Goal: Contribute content: Add original content to the website for others to see

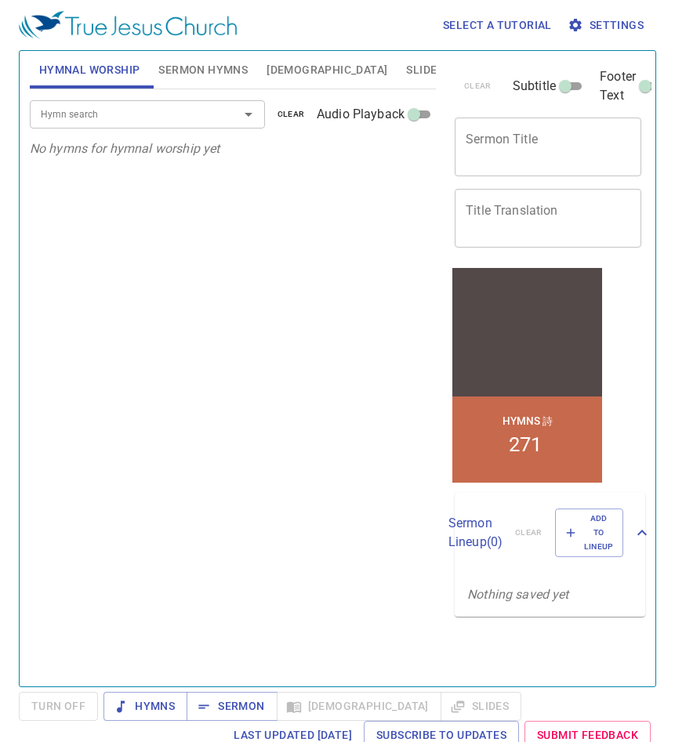
click at [501, 147] on textarea "Sermon Title" at bounding box center [547, 147] width 165 height 30
paste textarea "Tell the story of [PERSON_NAME]"
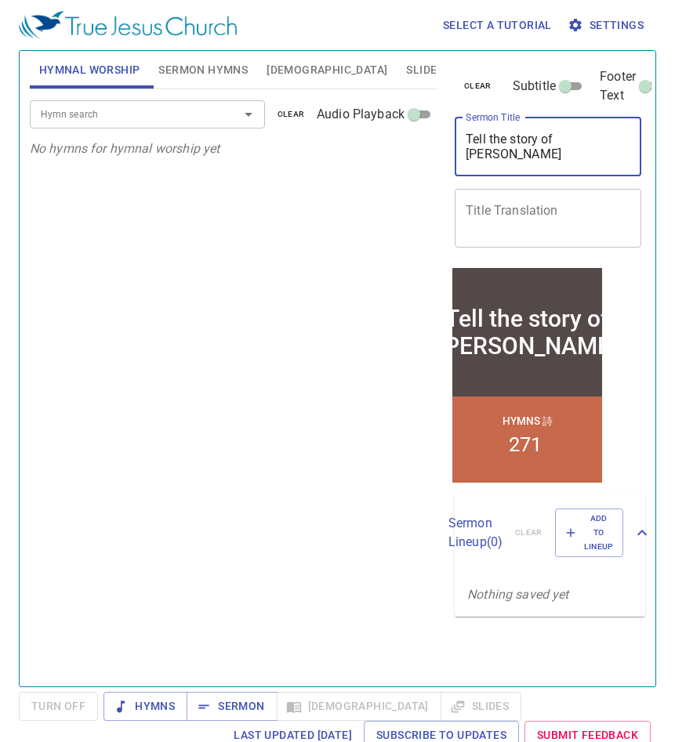
click at [516, 136] on textarea "Tell the story of [PERSON_NAME]" at bounding box center [547, 147] width 165 height 30
type textarea "Tell the Story of [PERSON_NAME]"
click at [510, 214] on textarea "Title Translation" at bounding box center [547, 218] width 165 height 30
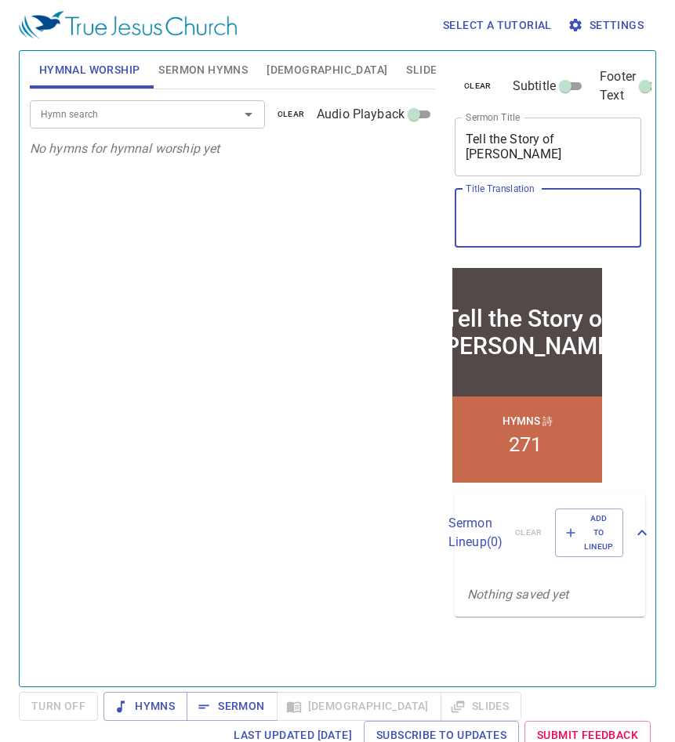
paste textarea "傳[DEMOGRAPHIC_DATA]的故事"
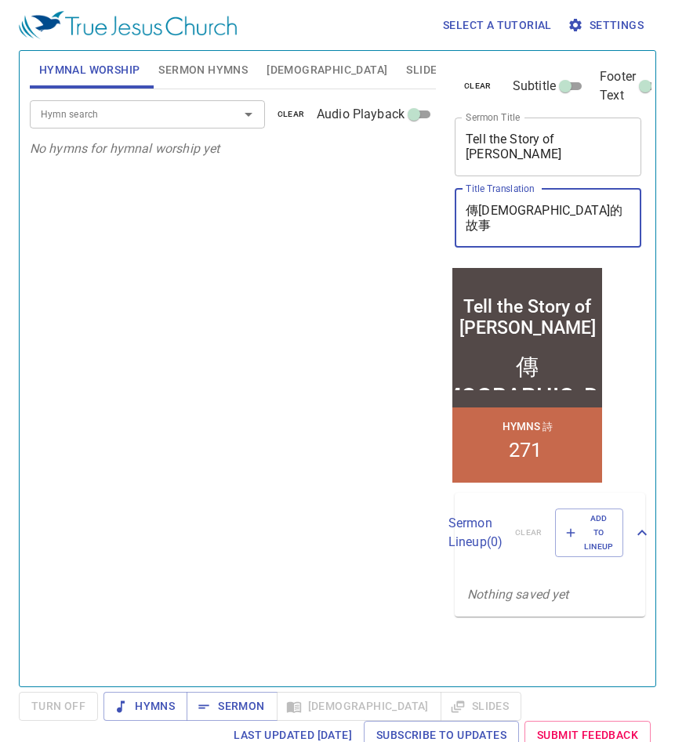
type textarea "傳[DEMOGRAPHIC_DATA]的故事"
click at [567, 84] on input "Subtitle" at bounding box center [565, 89] width 56 height 19
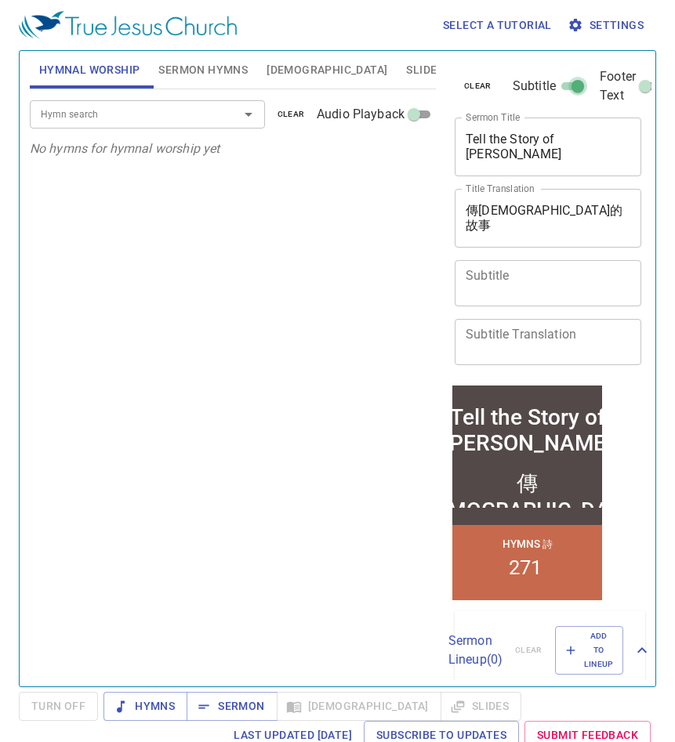
click at [570, 85] on input "Subtitle" at bounding box center [577, 89] width 56 height 19
checkbox input "false"
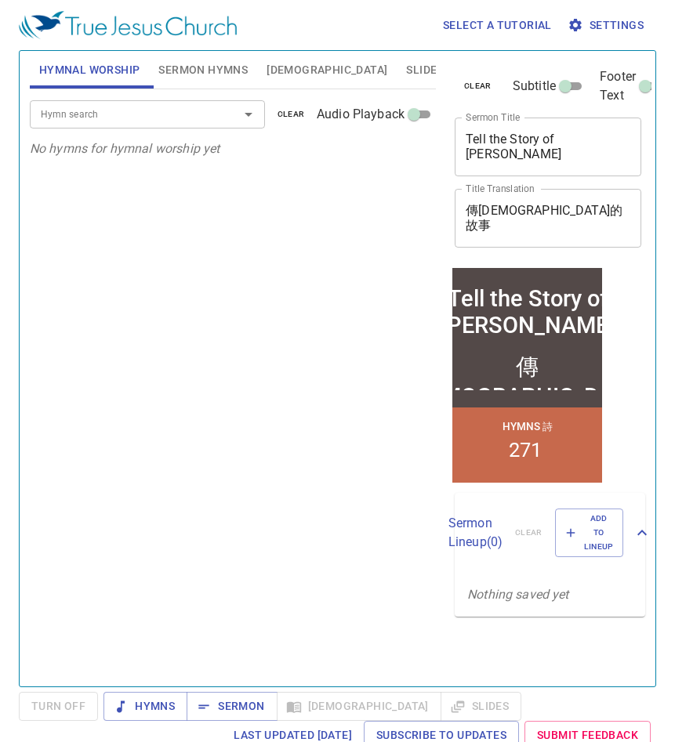
drag, startPoint x: 624, startPoint y: 84, endPoint x: 637, endPoint y: 85, distance: 13.3
click at [624, 84] on span "Footer Text" at bounding box center [617, 86] width 36 height 38
click at [624, 84] on input "Footer Text" at bounding box center [645, 89] width 56 height 19
checkbox input "true"
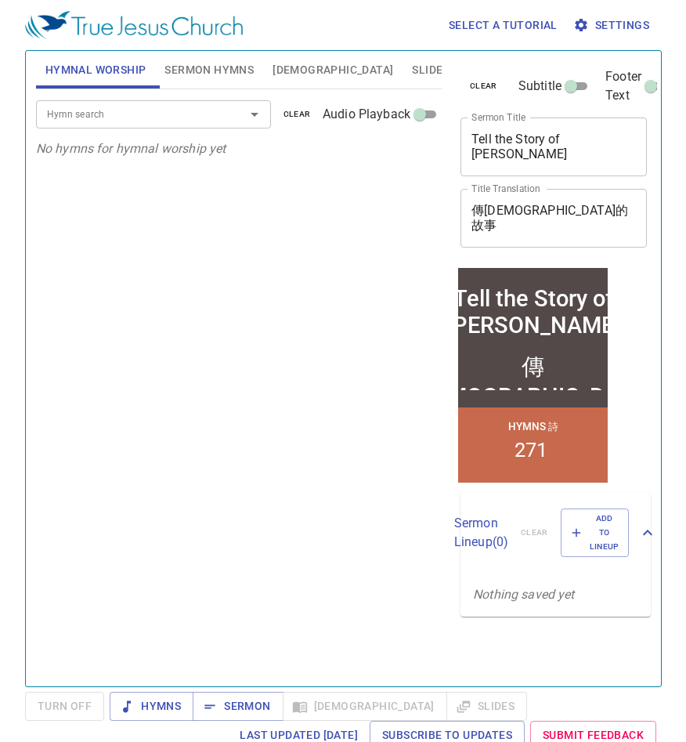
scroll to position [3, 0]
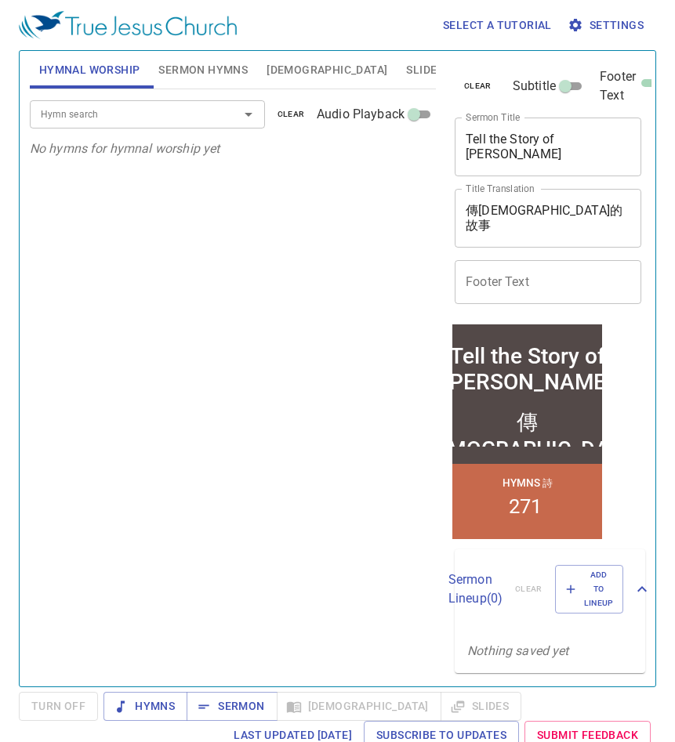
click at [535, 277] on input "Footer Text" at bounding box center [547, 282] width 186 height 44
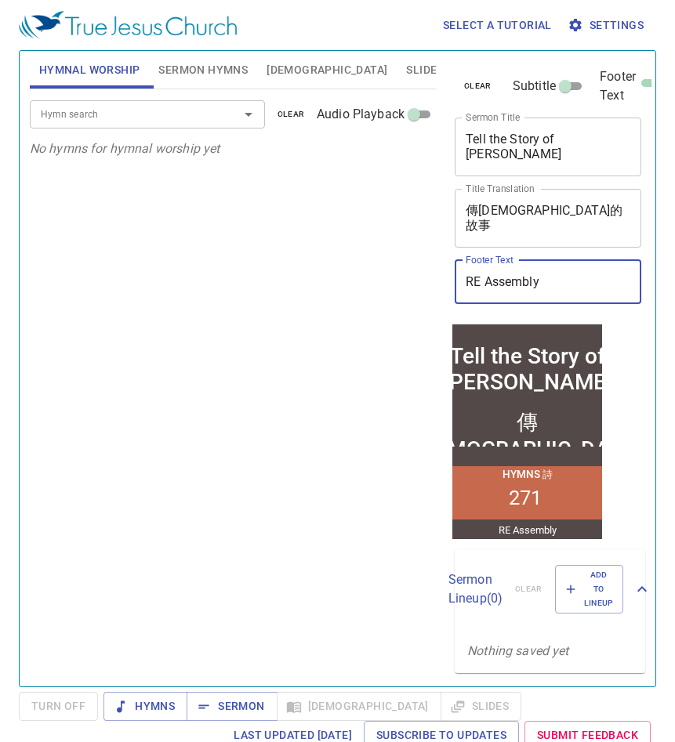
type input "RE Assembly"
click at [231, 456] on div "Hymn search Hymn search clear Audio Playback No hymns for hymnal worship yet" at bounding box center [233, 381] width 406 height 584
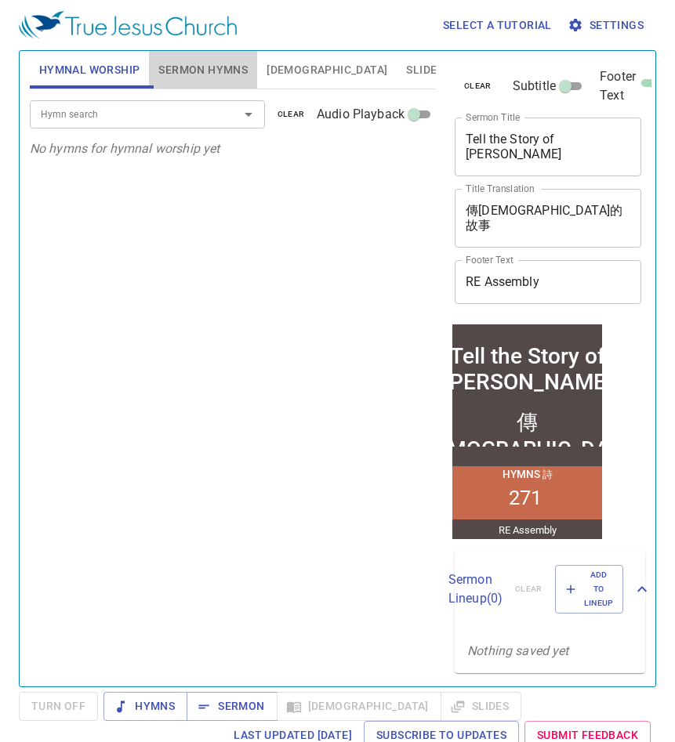
click at [220, 74] on span "Sermon Hymns" at bounding box center [202, 70] width 89 height 20
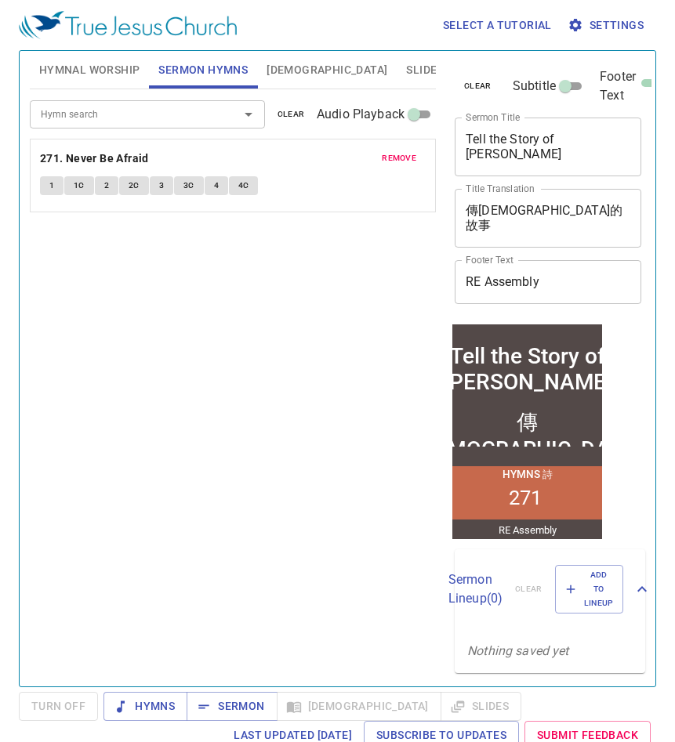
click at [394, 154] on span "remove" at bounding box center [399, 158] width 34 height 14
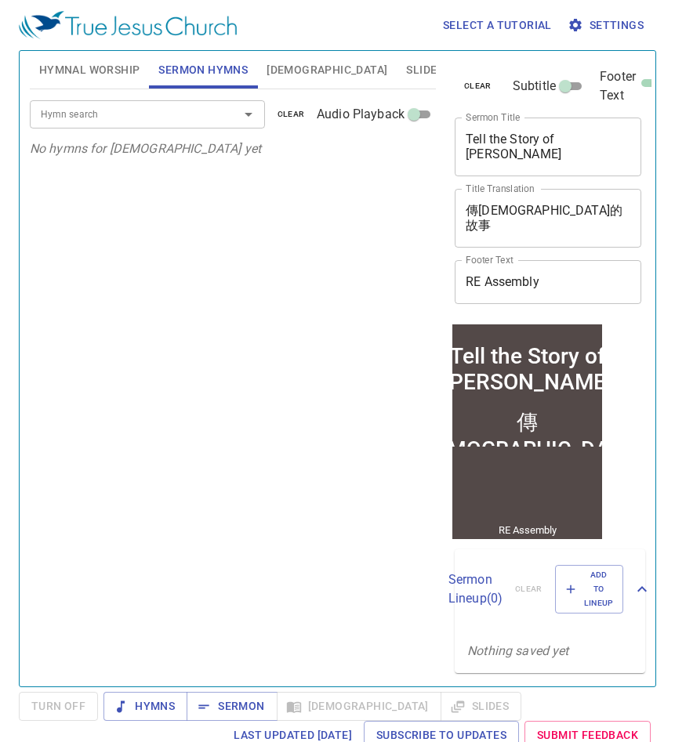
click at [189, 124] on div "Hymn search" at bounding box center [147, 113] width 235 height 27
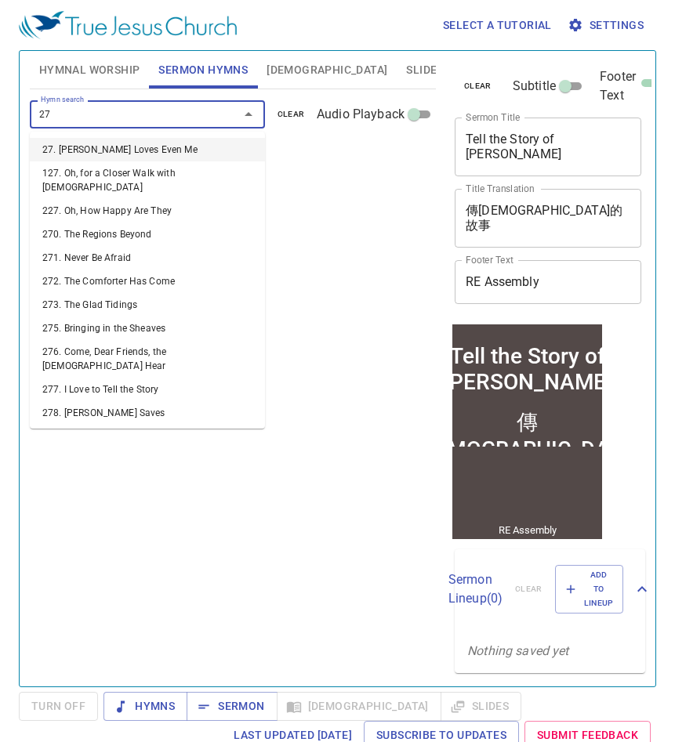
type input "277"
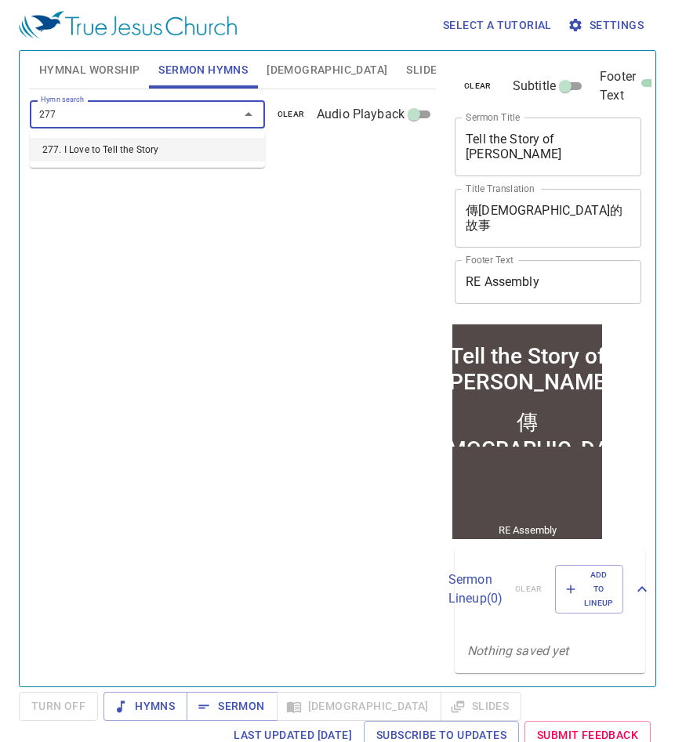
click at [204, 157] on li "277. I Love to Tell the Story" at bounding box center [147, 150] width 235 height 24
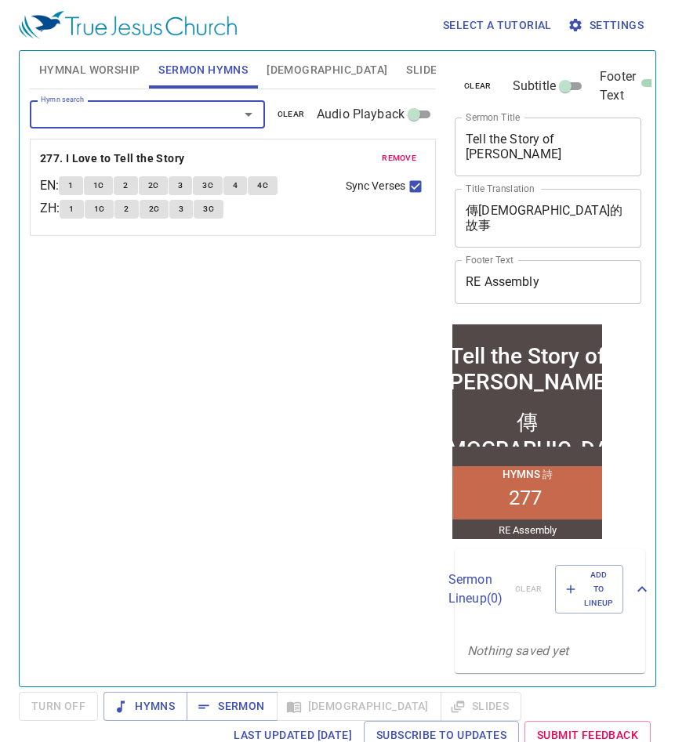
click at [286, 63] on span "[DEMOGRAPHIC_DATA]" at bounding box center [326, 70] width 121 height 20
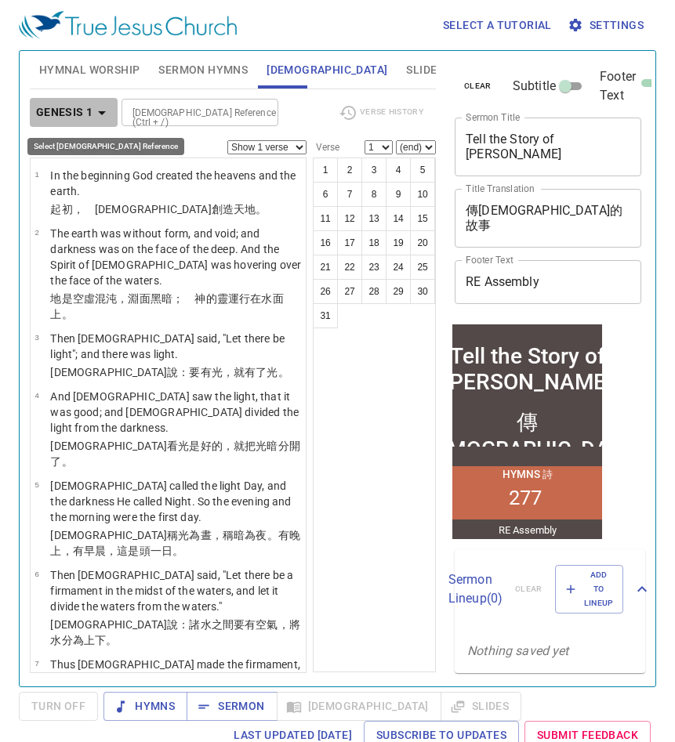
click at [98, 114] on icon "button" at bounding box center [101, 112] width 19 height 19
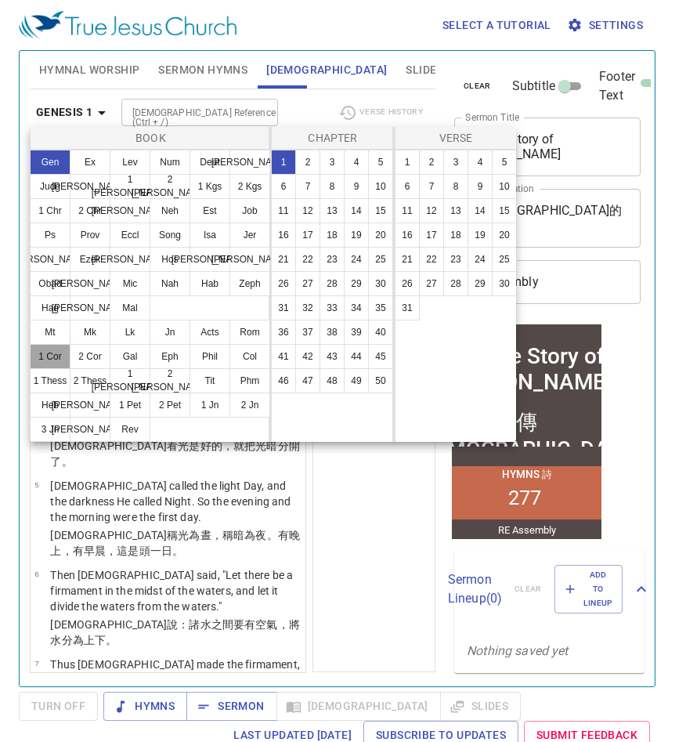
click at [51, 356] on button "1 Cor" at bounding box center [50, 356] width 41 height 25
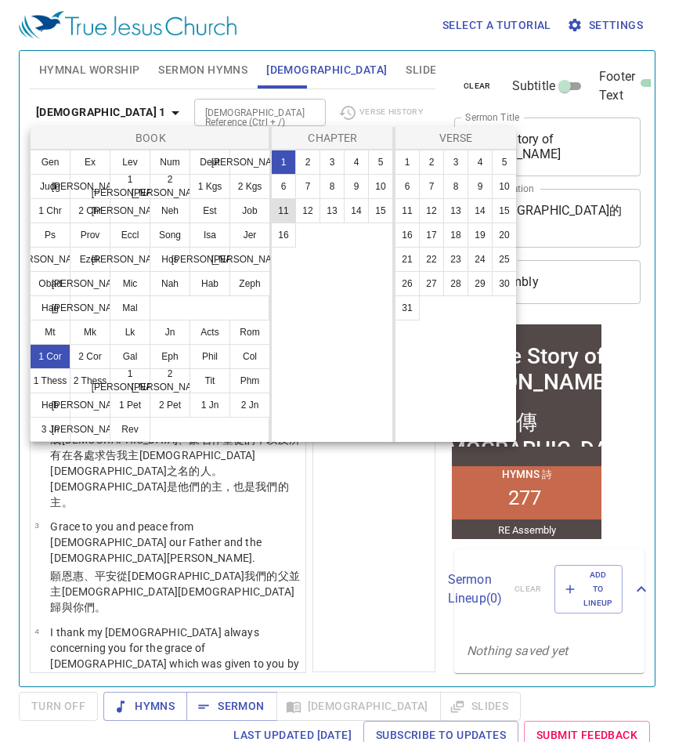
click at [283, 208] on button "11" at bounding box center [283, 210] width 25 height 25
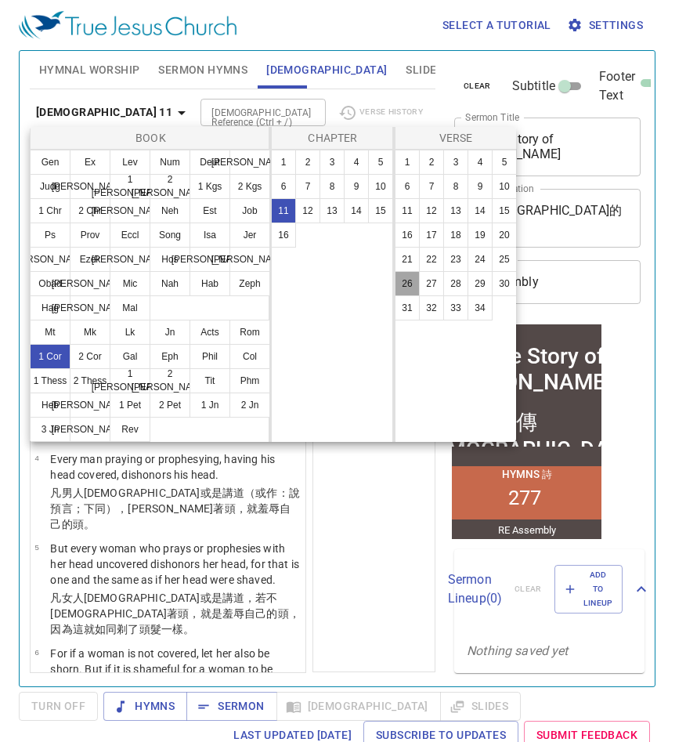
click at [409, 284] on button "26" at bounding box center [407, 283] width 25 height 25
select select "26"
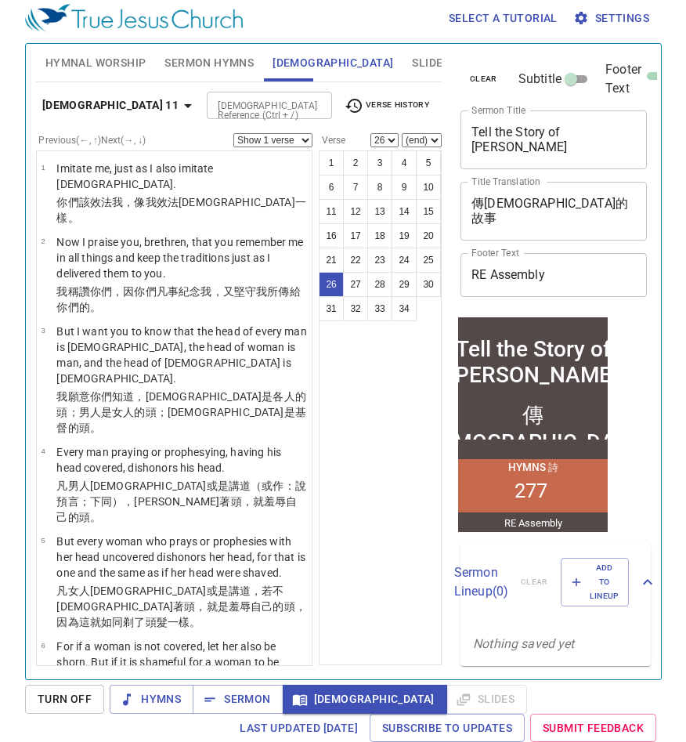
scroll to position [1965, 0]
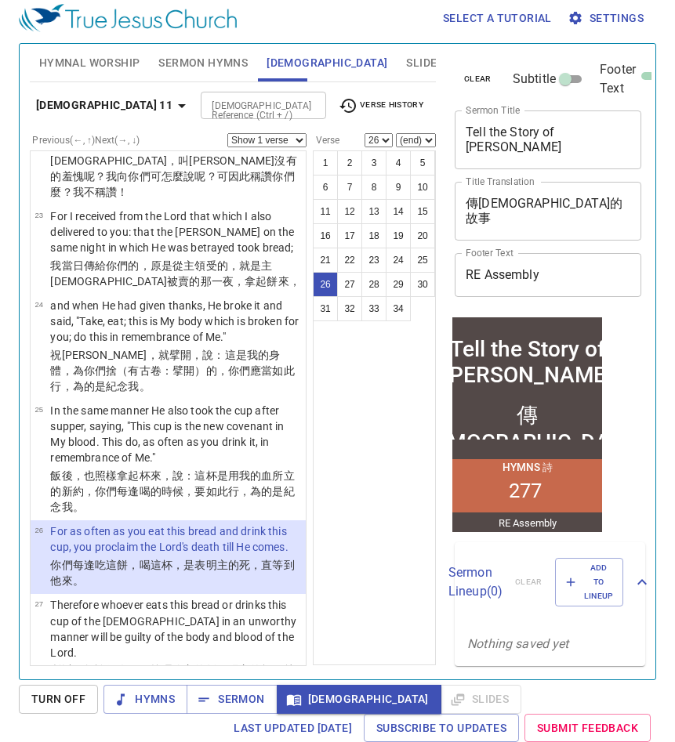
click at [477, 78] on span "clear" at bounding box center [477, 79] width 27 height 14
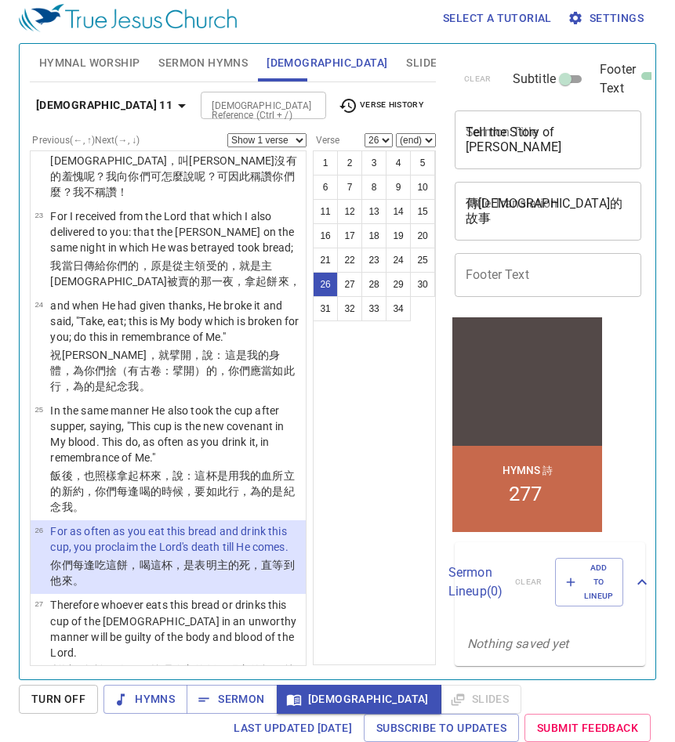
click at [518, 273] on input "Footer Text" at bounding box center [547, 275] width 186 height 44
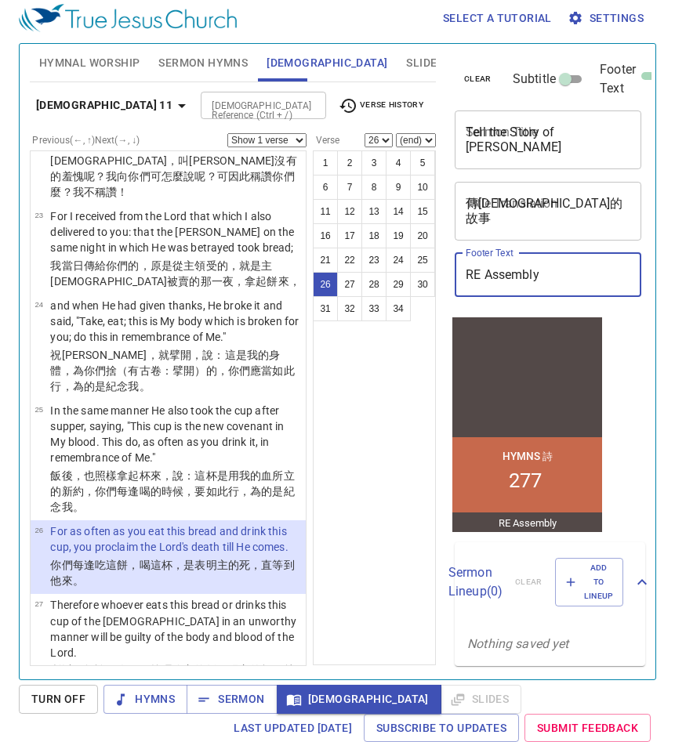
type input "RE Assembly"
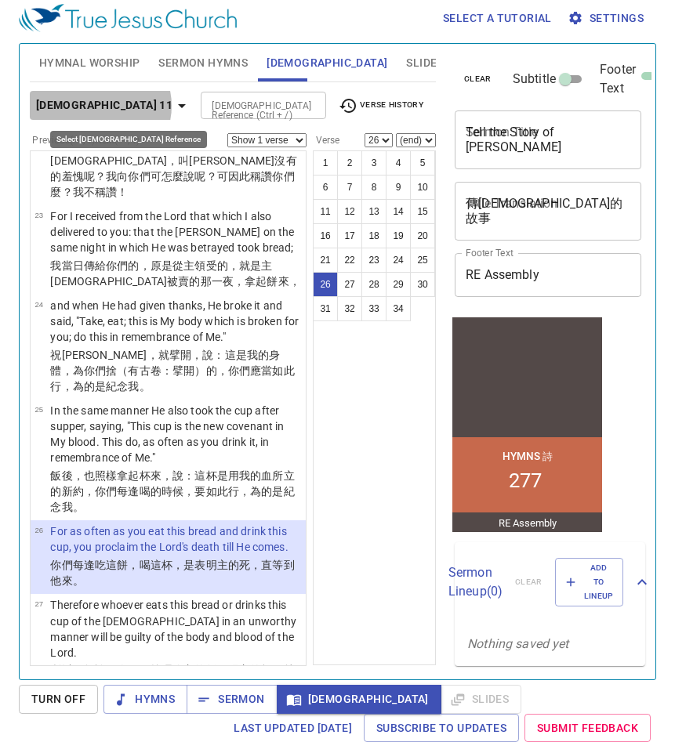
click at [100, 106] on b "[DEMOGRAPHIC_DATA] 11" at bounding box center [104, 106] width 136 height 20
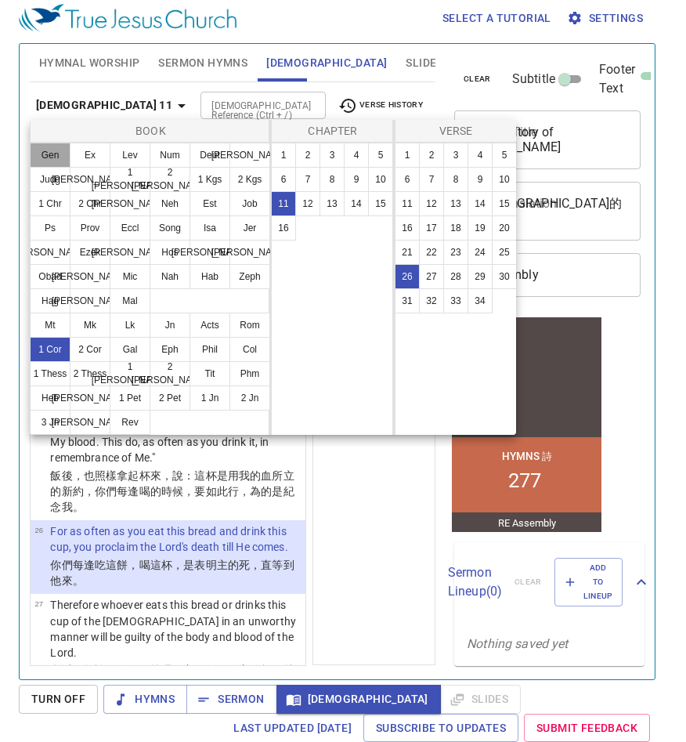
click at [56, 157] on button "Gen" at bounding box center [50, 155] width 41 height 25
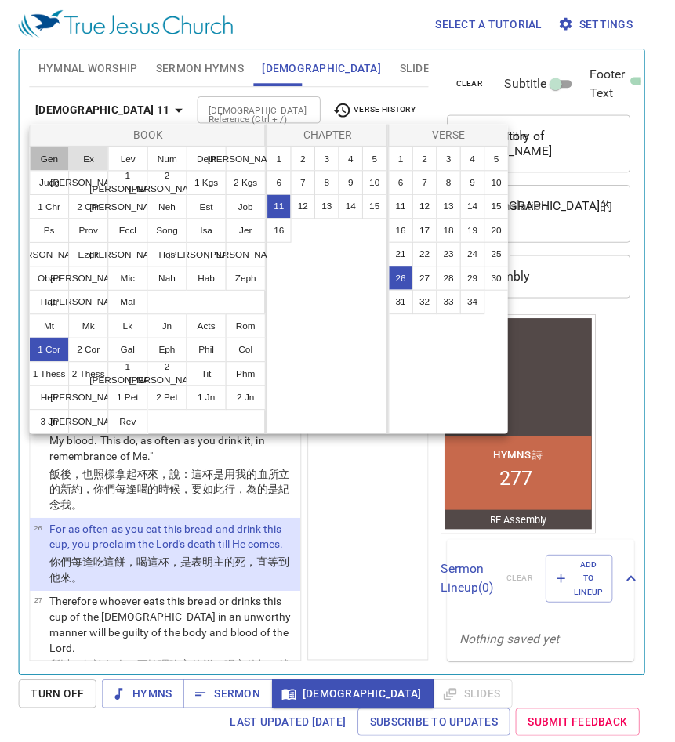
scroll to position [0, 0]
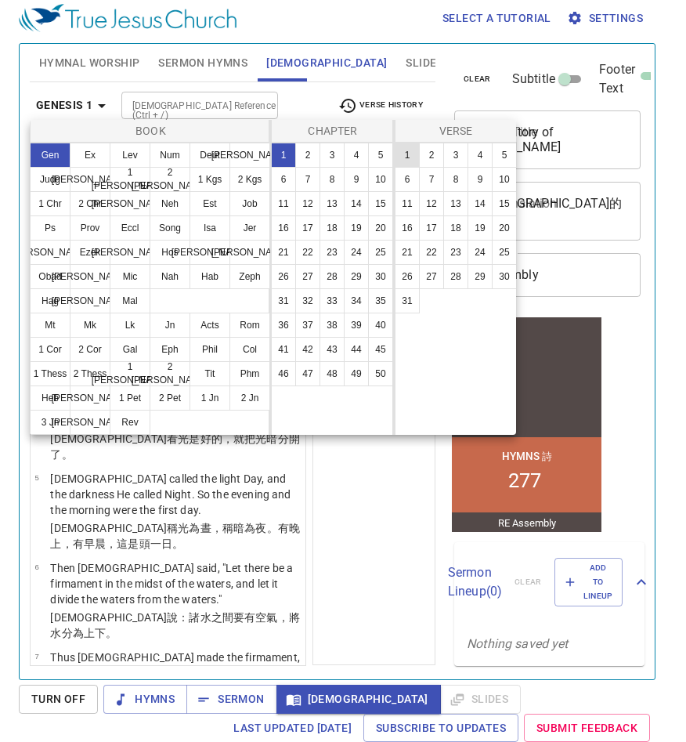
click at [400, 157] on button "1" at bounding box center [407, 155] width 25 height 25
select select "1"
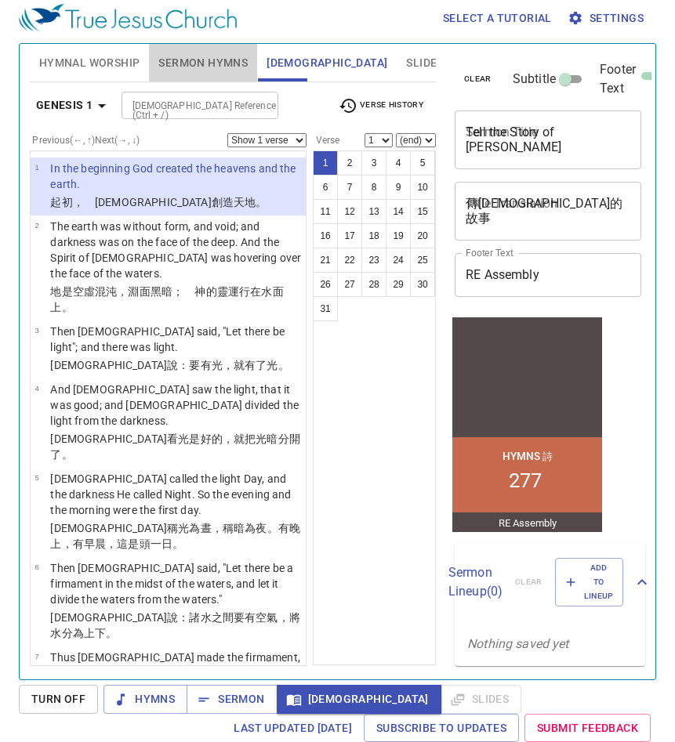
click at [172, 64] on span "Sermon Hymns" at bounding box center [202, 63] width 89 height 20
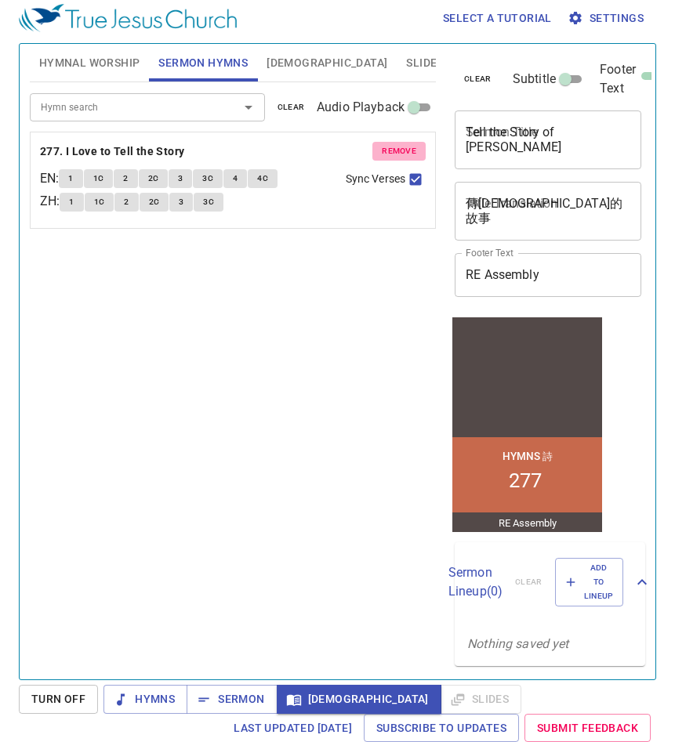
click at [388, 149] on span "remove" at bounding box center [399, 151] width 34 height 14
